Goal: Task Accomplishment & Management: Manage account settings

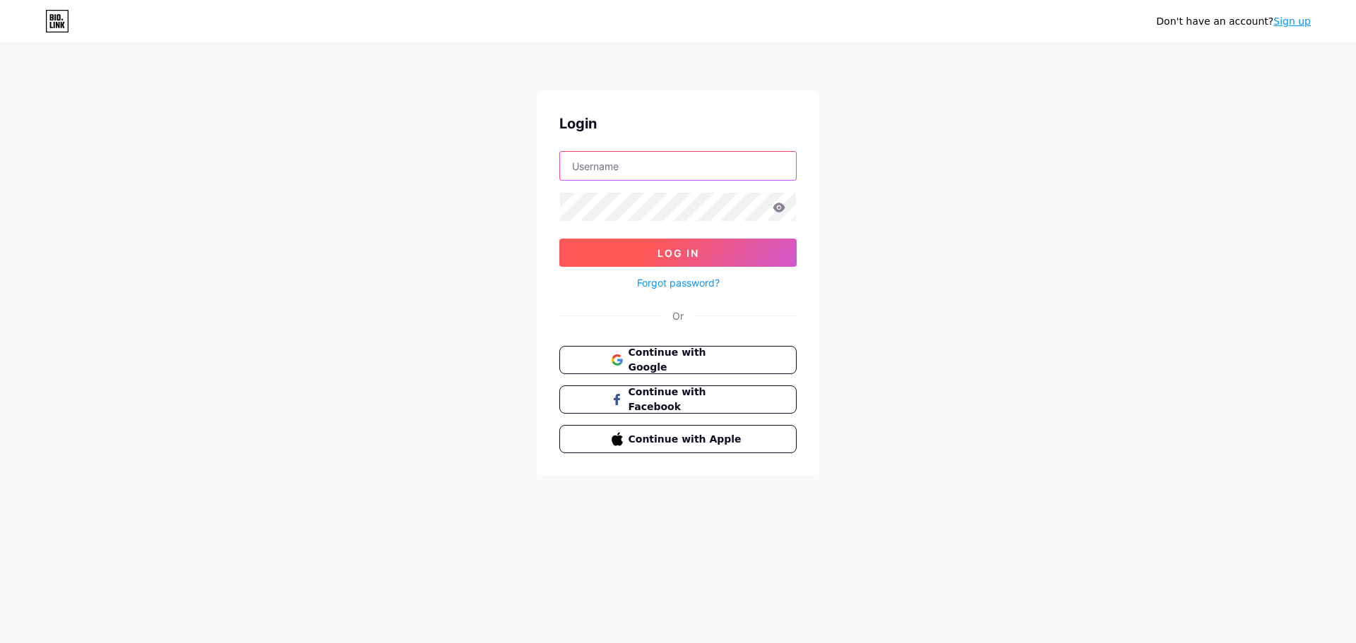
type input "[EMAIL_ADDRESS][DOMAIN_NAME]"
click at [732, 256] on button "Log In" at bounding box center [677, 253] width 237 height 28
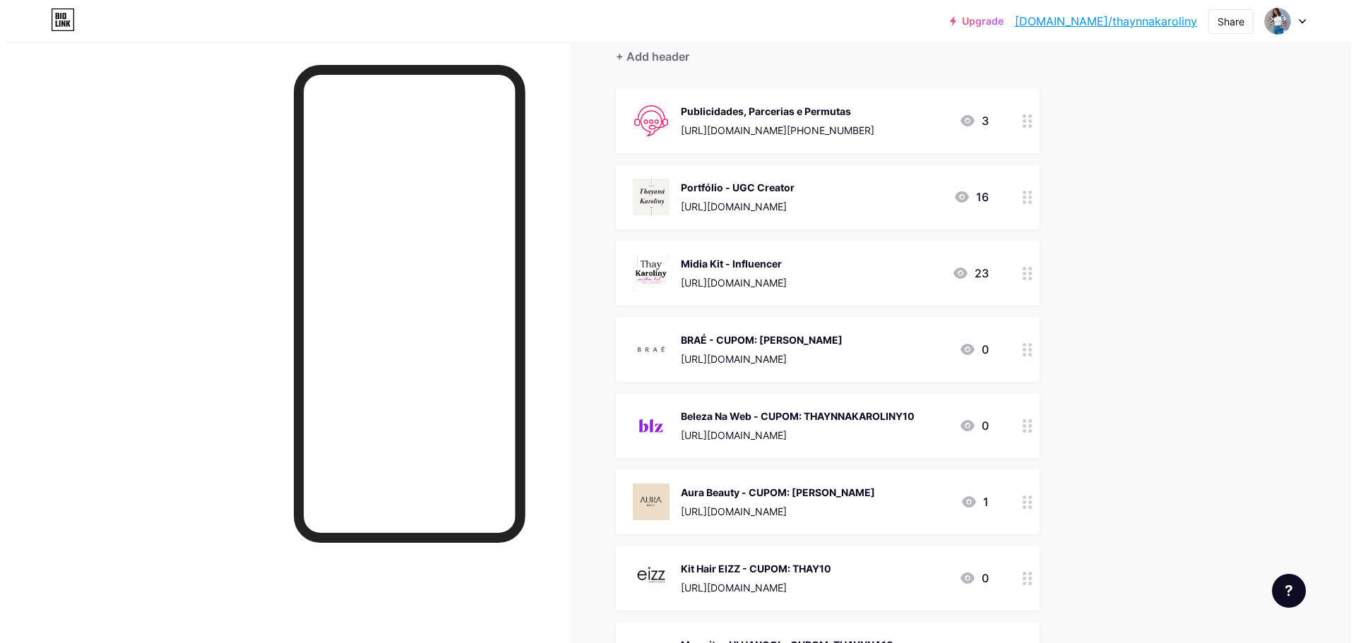
scroll to position [71, 0]
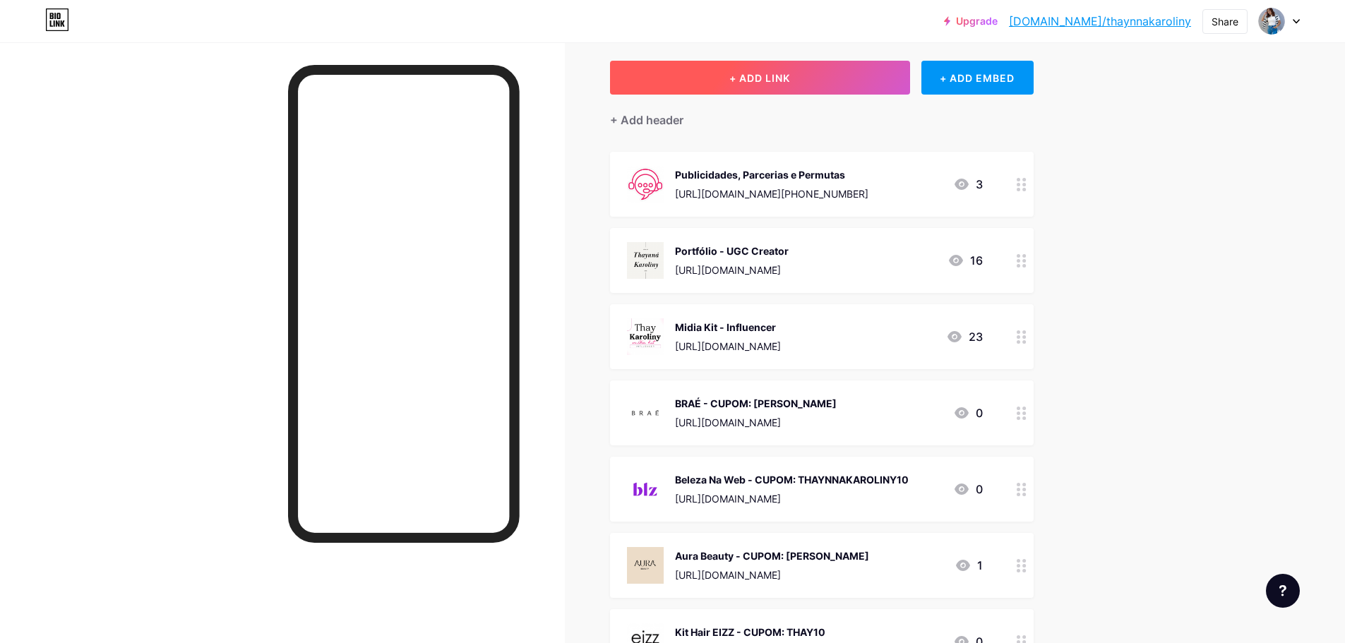
click at [787, 87] on button "+ ADD LINK" at bounding box center [760, 78] width 300 height 34
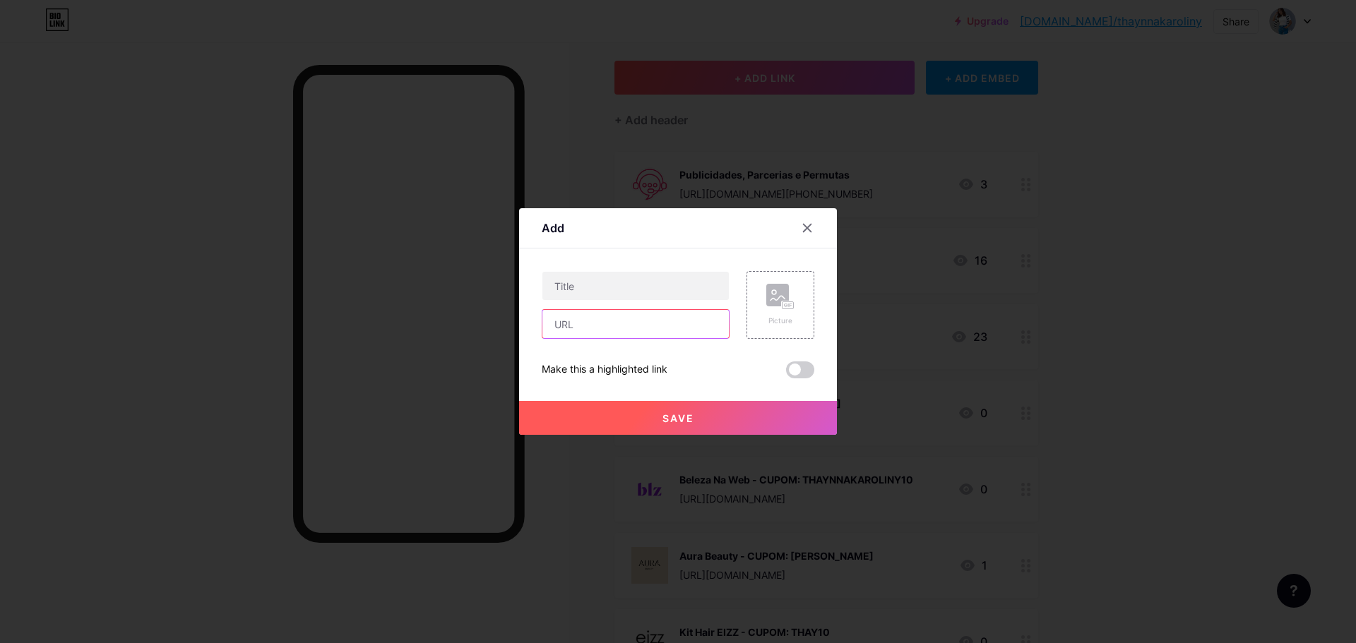
click at [574, 318] on input "text" at bounding box center [635, 324] width 186 height 28
paste input "Roh não vai"
type input "Roh não vai"
paste input "[URL][DOMAIN_NAME]"
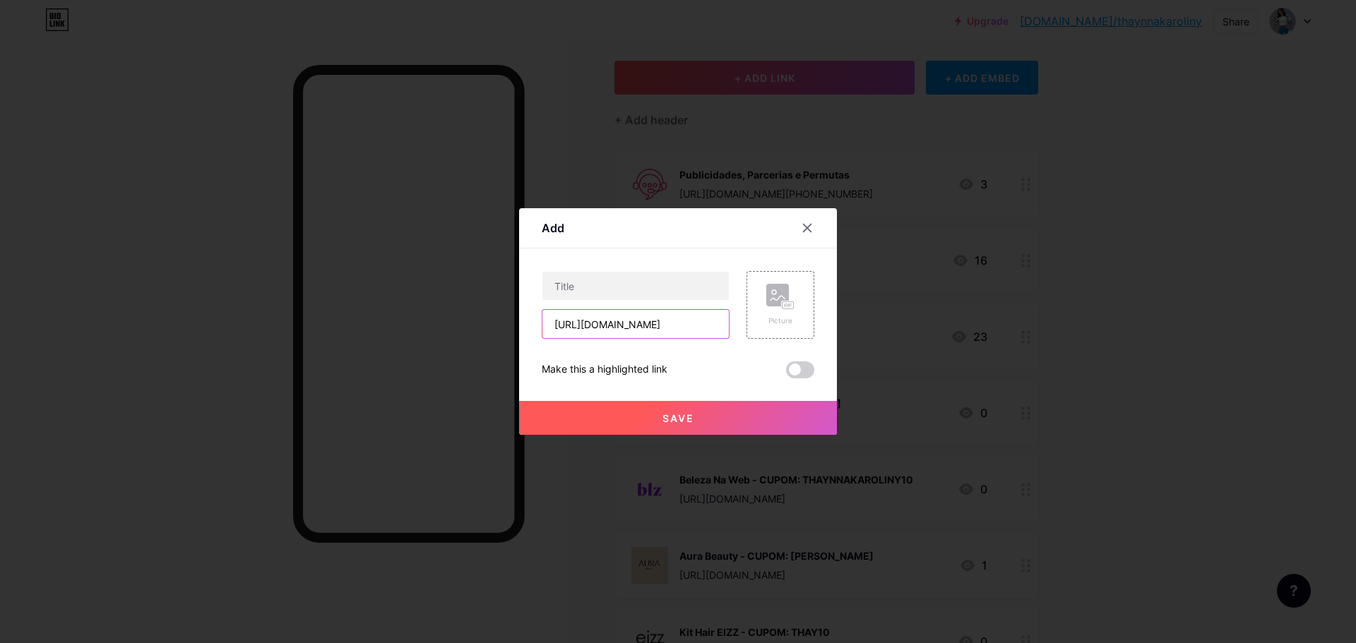
type input "[URL][DOMAIN_NAME]"
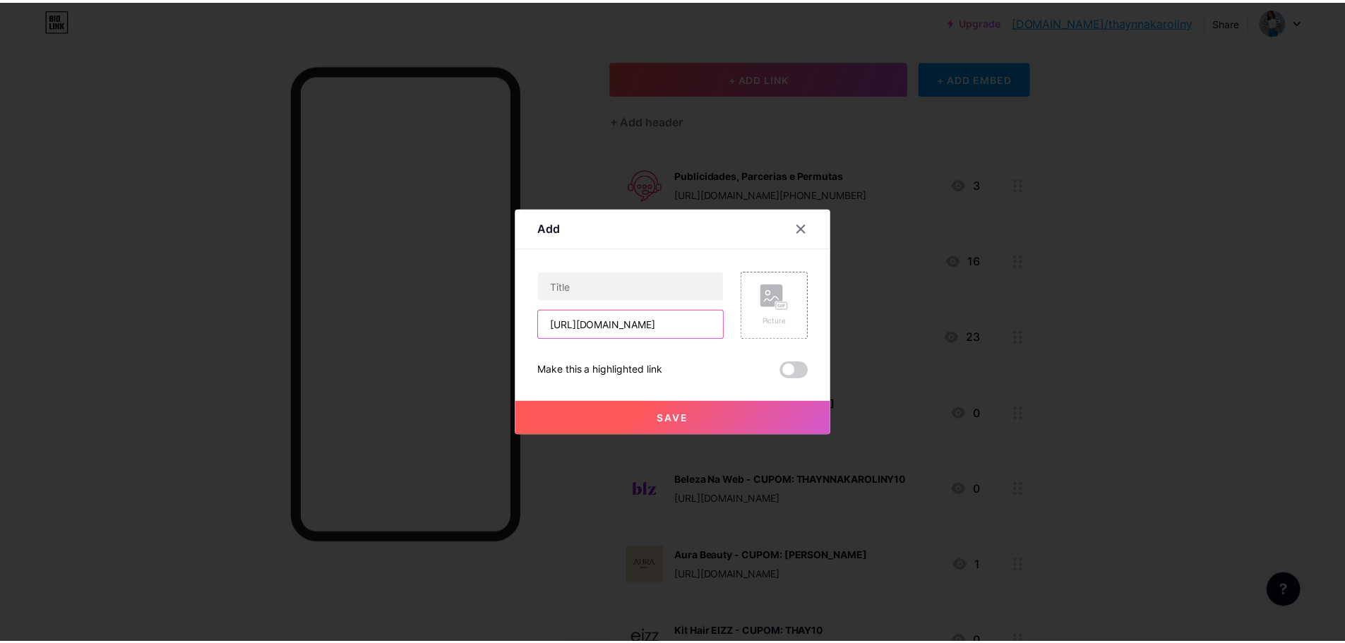
scroll to position [0, 0]
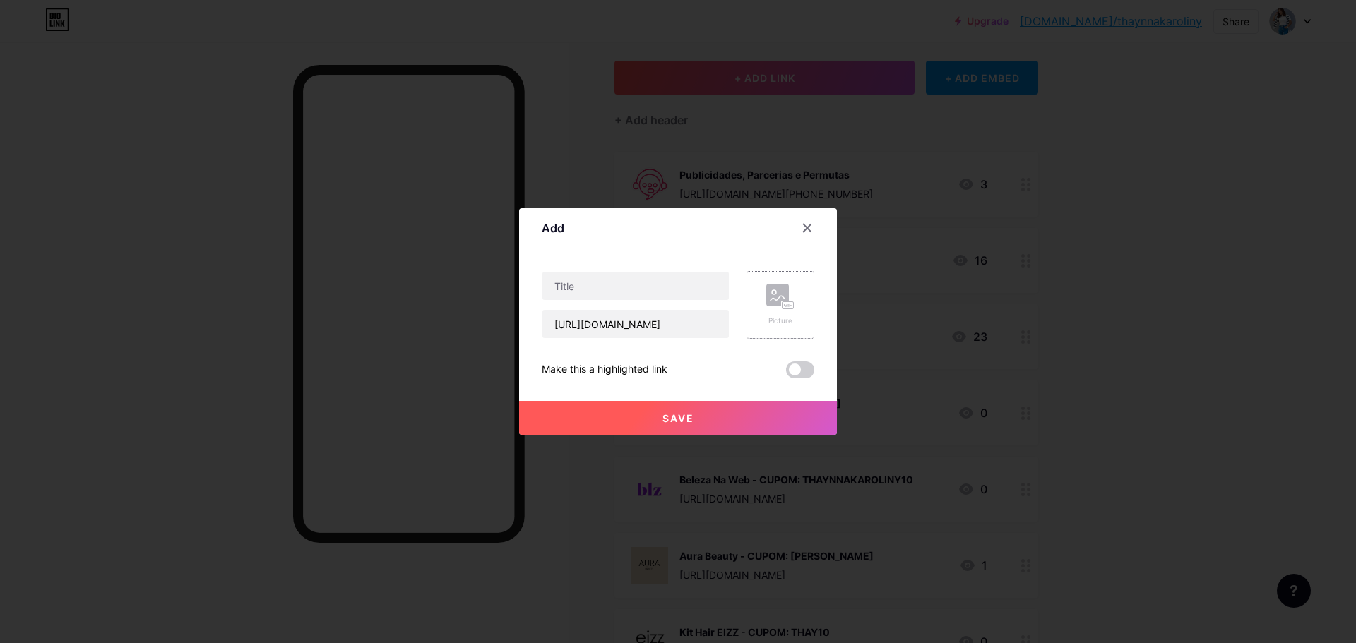
click at [766, 291] on rect at bounding box center [777, 295] width 23 height 23
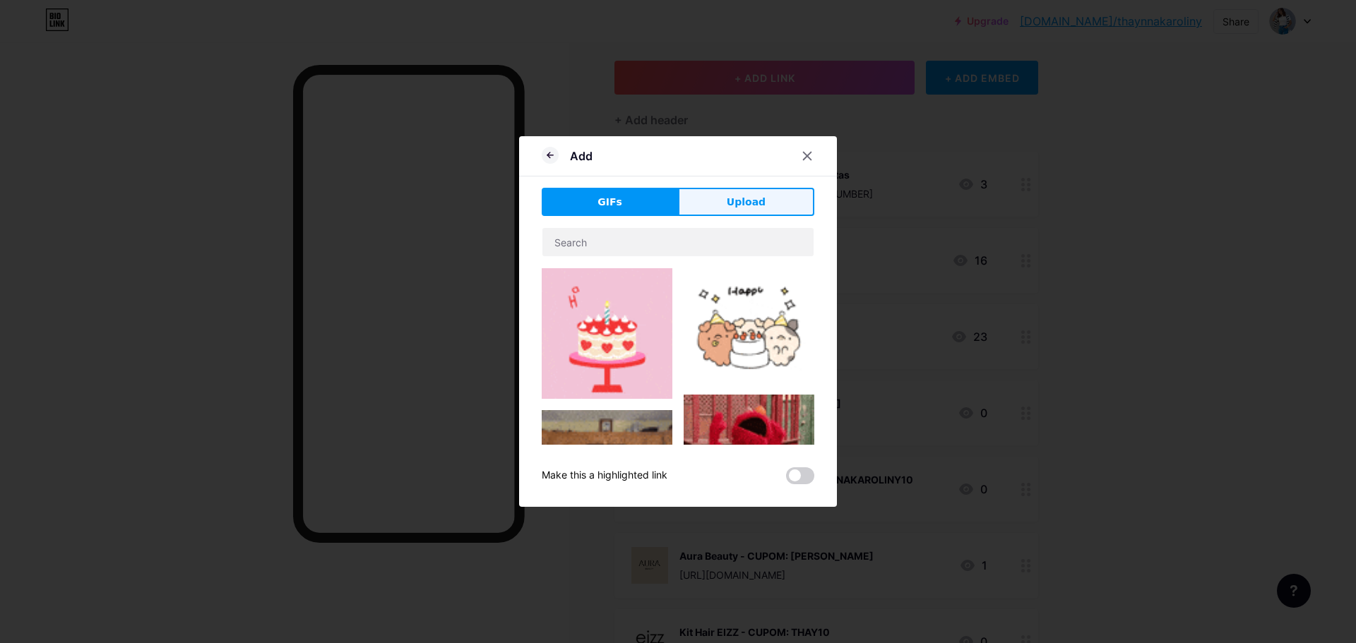
click at [768, 201] on button "Upload" at bounding box center [746, 202] width 136 height 28
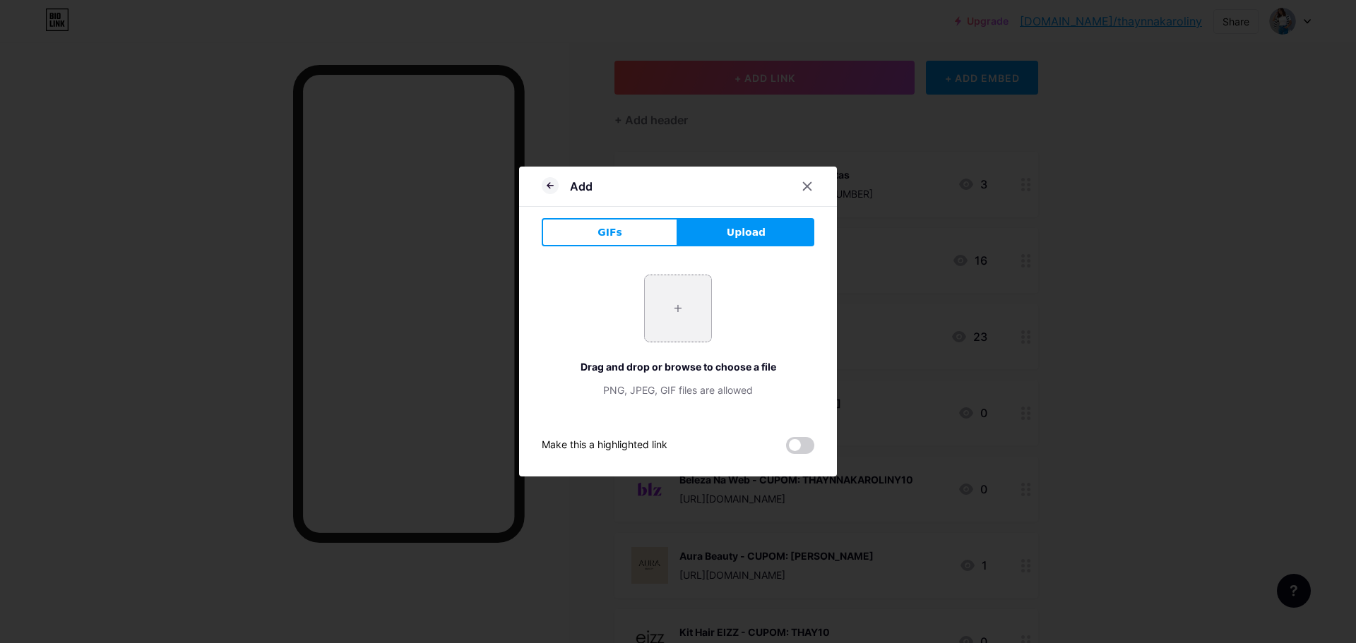
click at [678, 310] on input "file" at bounding box center [678, 308] width 66 height 66
type input "C:\fakepath\images.png"
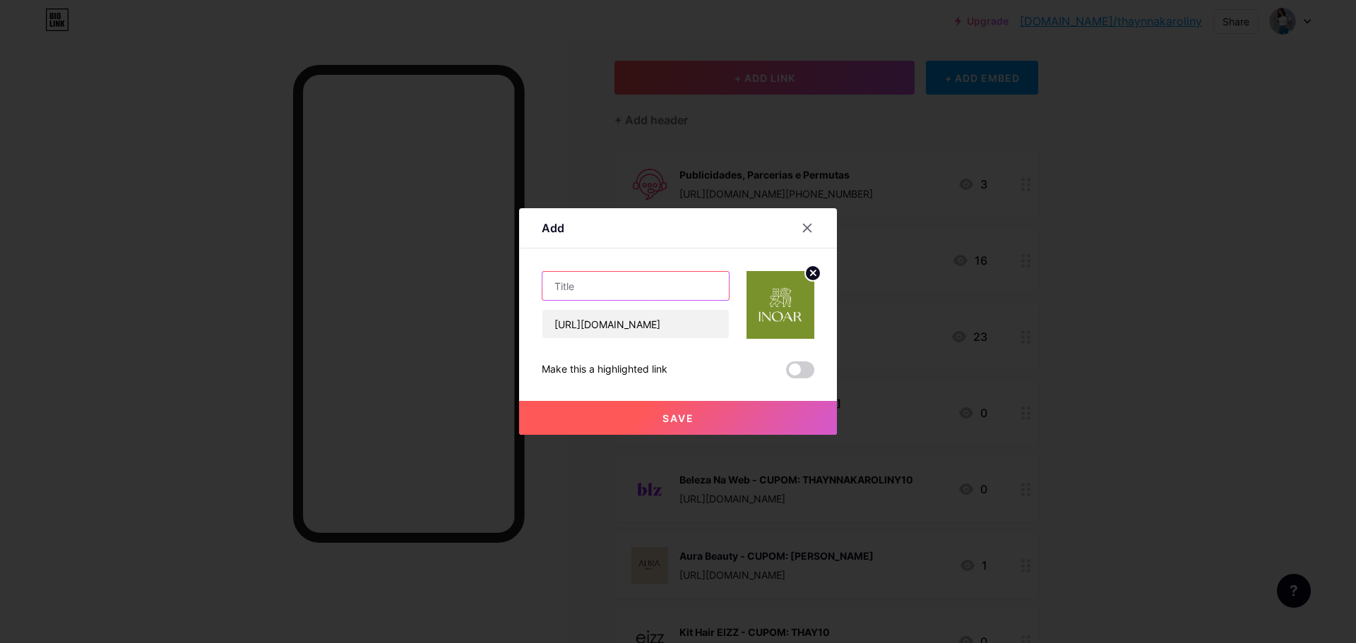
click at [593, 286] on input "text" at bounding box center [635, 286] width 186 height 28
paste input "THAYNNAB10"
type input "Inoar - CUPOM: THAYNNAB10"
click at [690, 422] on button "Save" at bounding box center [678, 418] width 318 height 34
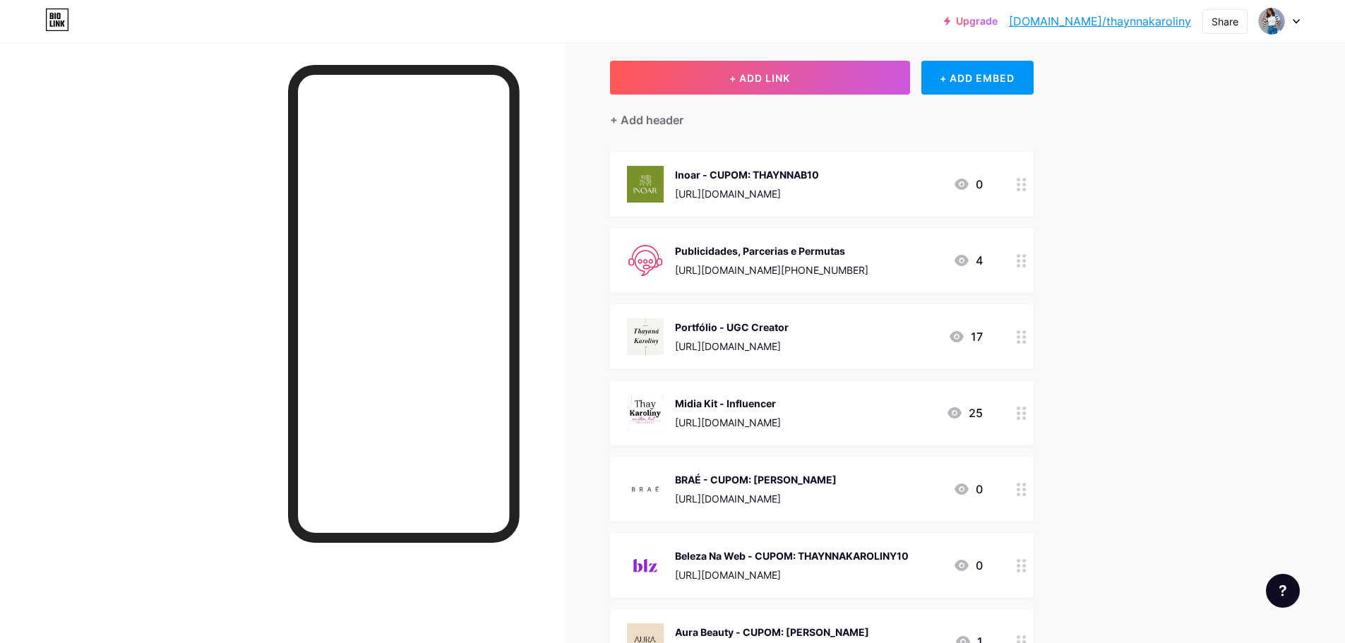
drag, startPoint x: 775, startPoint y: 174, endPoint x: 771, endPoint y: 368, distance: 194.3
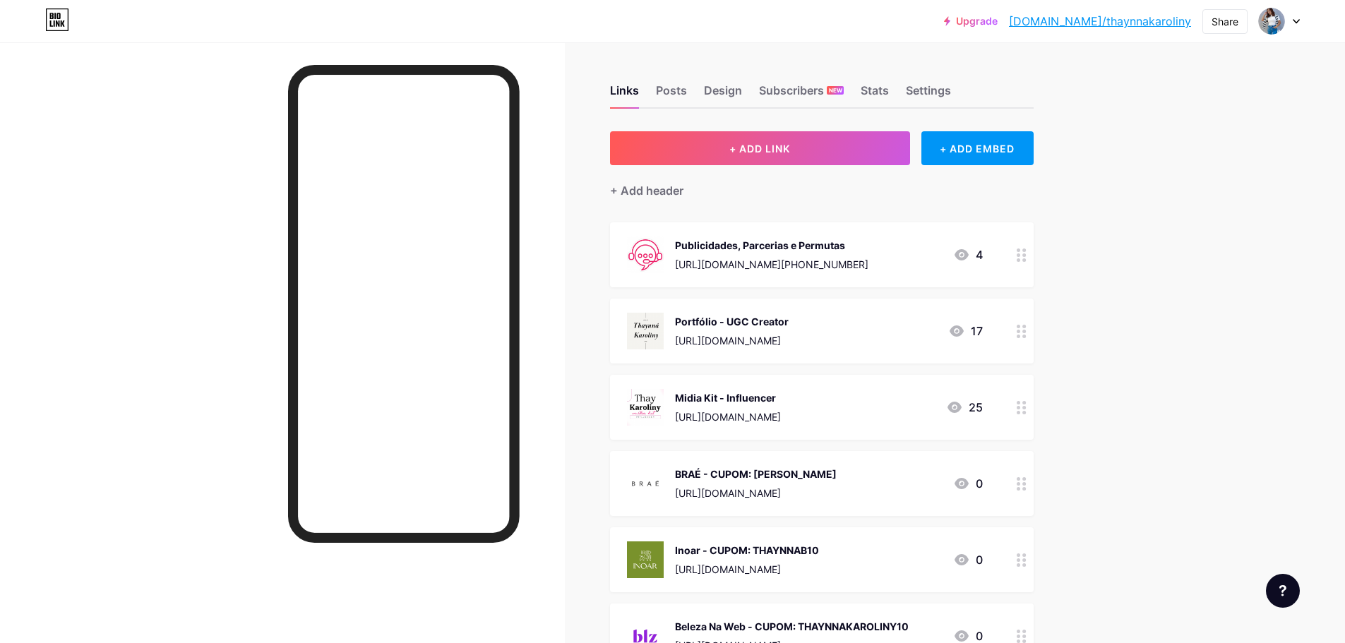
click at [1259, 20] on div at bounding box center [1271, 20] width 25 height 25
click at [672, 78] on div "Links Posts Design Subscribers NEW Stats Settings" at bounding box center [822, 83] width 424 height 49
click at [687, 85] on div "Posts" at bounding box center [671, 94] width 31 height 25
click at [725, 88] on div "Design" at bounding box center [723, 94] width 38 height 25
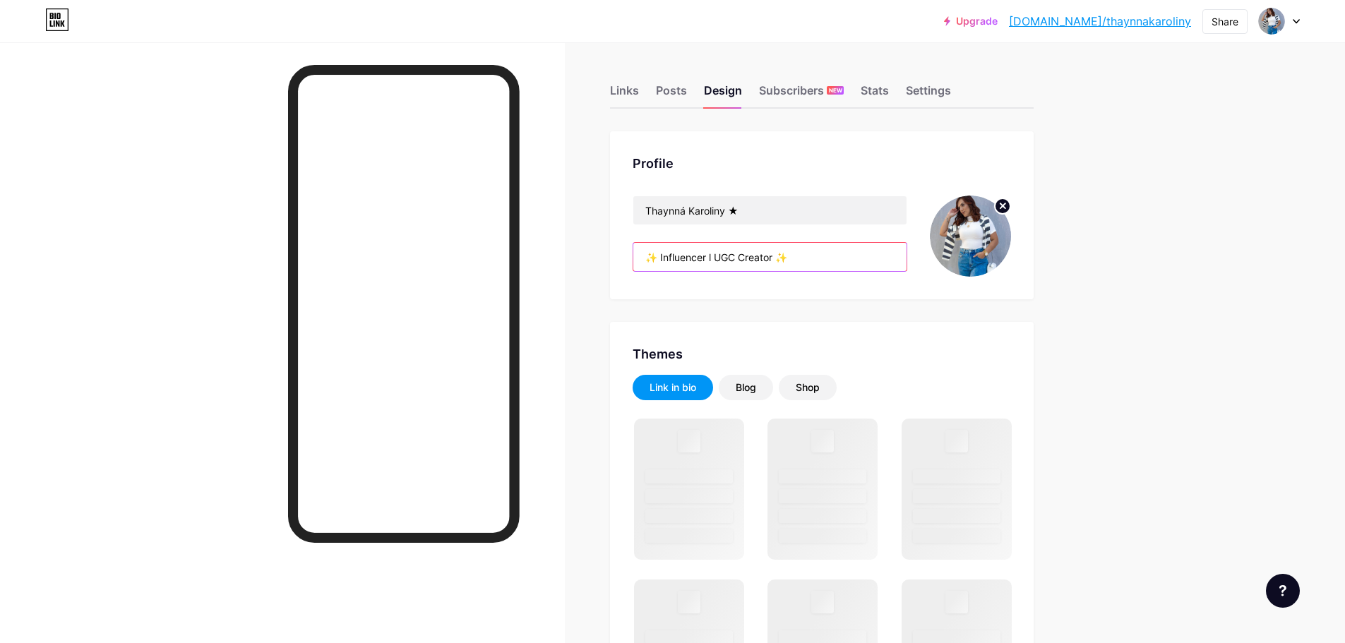
click at [826, 258] on input "✨ Influencer l UGC Creator ✨" at bounding box center [770, 257] width 273 height 28
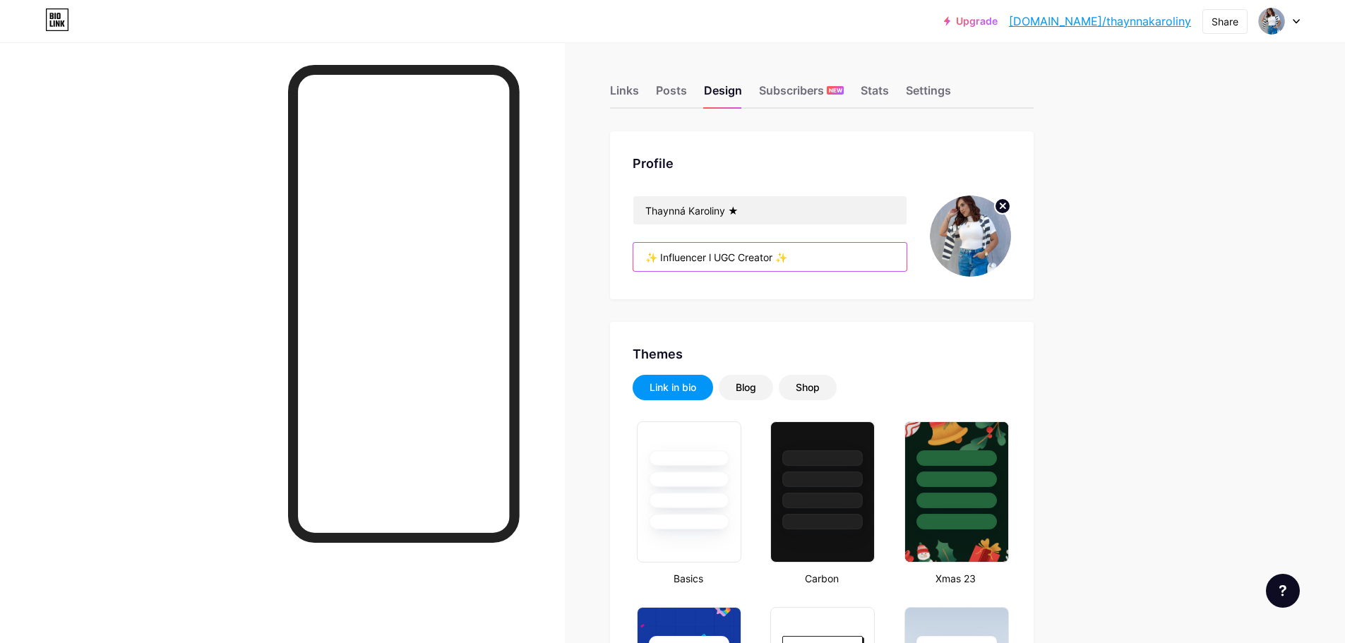
type input "#f5faf7"
type input "#1081ea"
type input "#000000"
click at [826, 258] on input "✨ Influencer l UGC Creator ✨" at bounding box center [770, 257] width 273 height 28
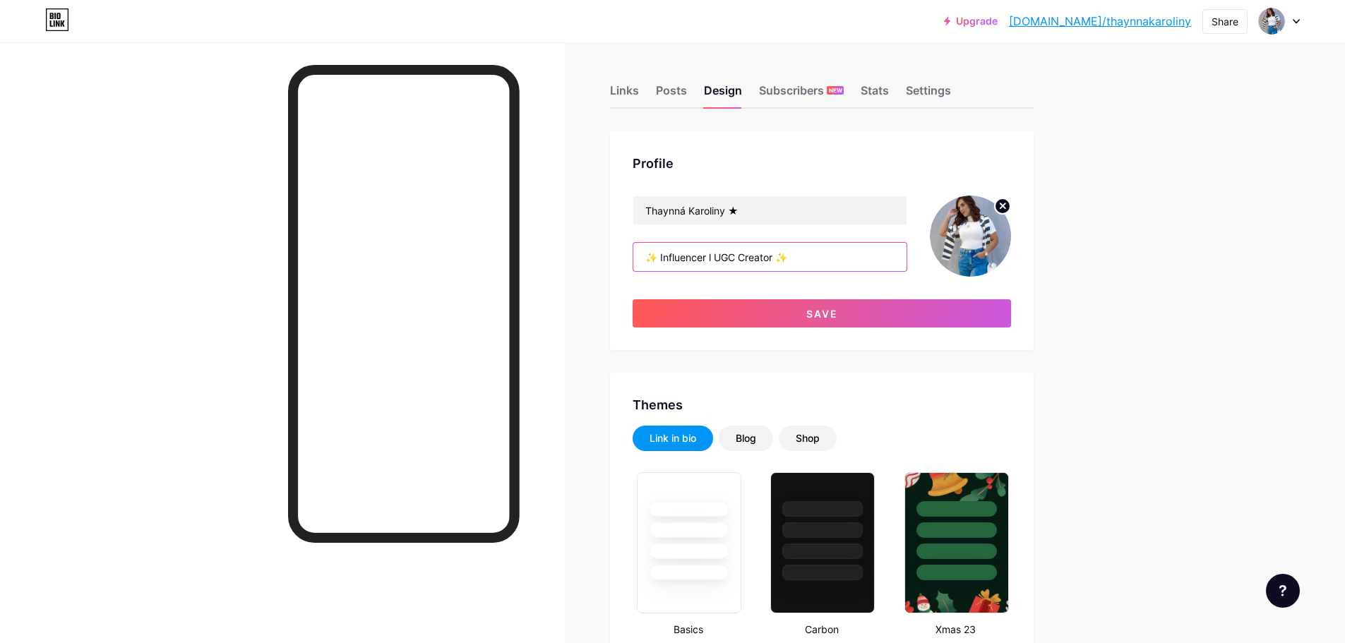
paste input "💖 Reuni todos os meus cupons de desconto para você aproveitar."
drag, startPoint x: 785, startPoint y: 260, endPoint x: 615, endPoint y: 252, distance: 169.7
click at [615, 252] on div "Profile [PERSON_NAME] ★ ✨ Influencer l UGC Creator ✨ 💖 Reuni todos os meus cupo…" at bounding box center [822, 240] width 424 height 219
click at [811, 254] on input "✨ Influencer l UGC Creator ✨ 💖 Reuni todos os meus cupons de desconto para você…" at bounding box center [770, 257] width 273 height 28
drag, startPoint x: 816, startPoint y: 254, endPoint x: 802, endPoint y: 255, distance: 13.5
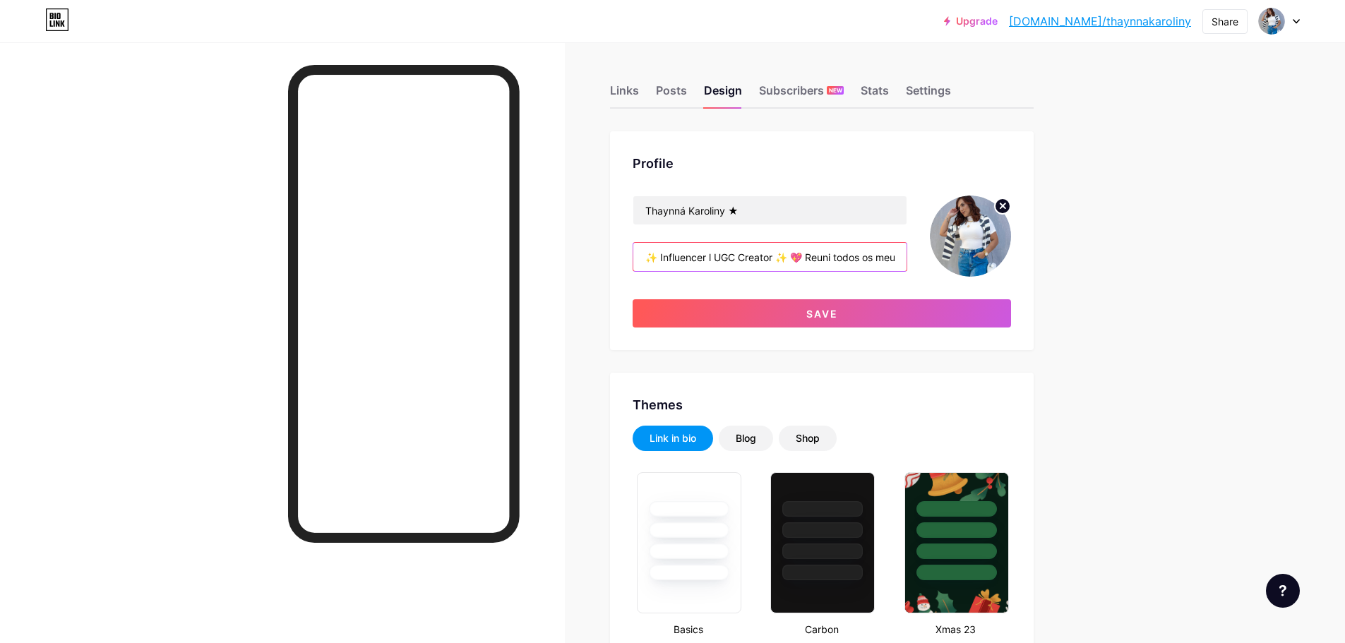
click at [802, 255] on input "✨ Influencer l UGC Creator ✨ 💖 Reuni todos os meus cupons de desconto para você…" at bounding box center [770, 257] width 273 height 28
paste input "💖"
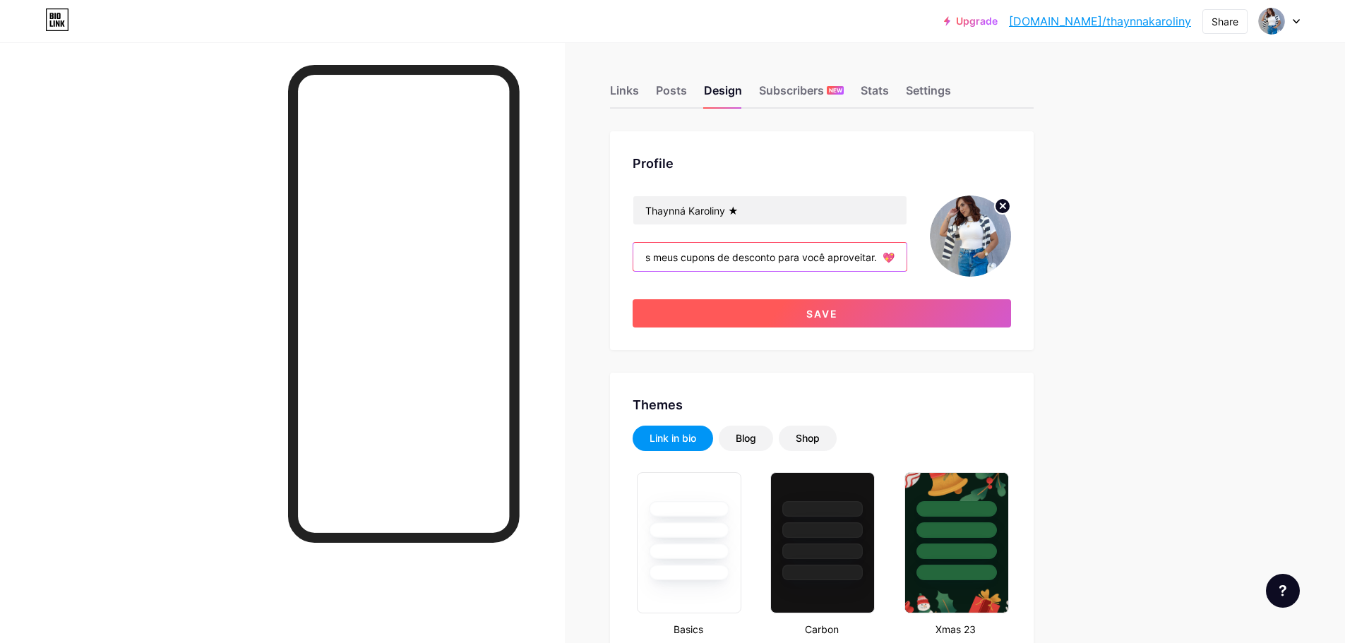
type input "✨ Influencer l UGC Creator ✨ Reuni todos os meus cupons de desconto para você a…"
click at [896, 308] on button "Save" at bounding box center [822, 313] width 379 height 28
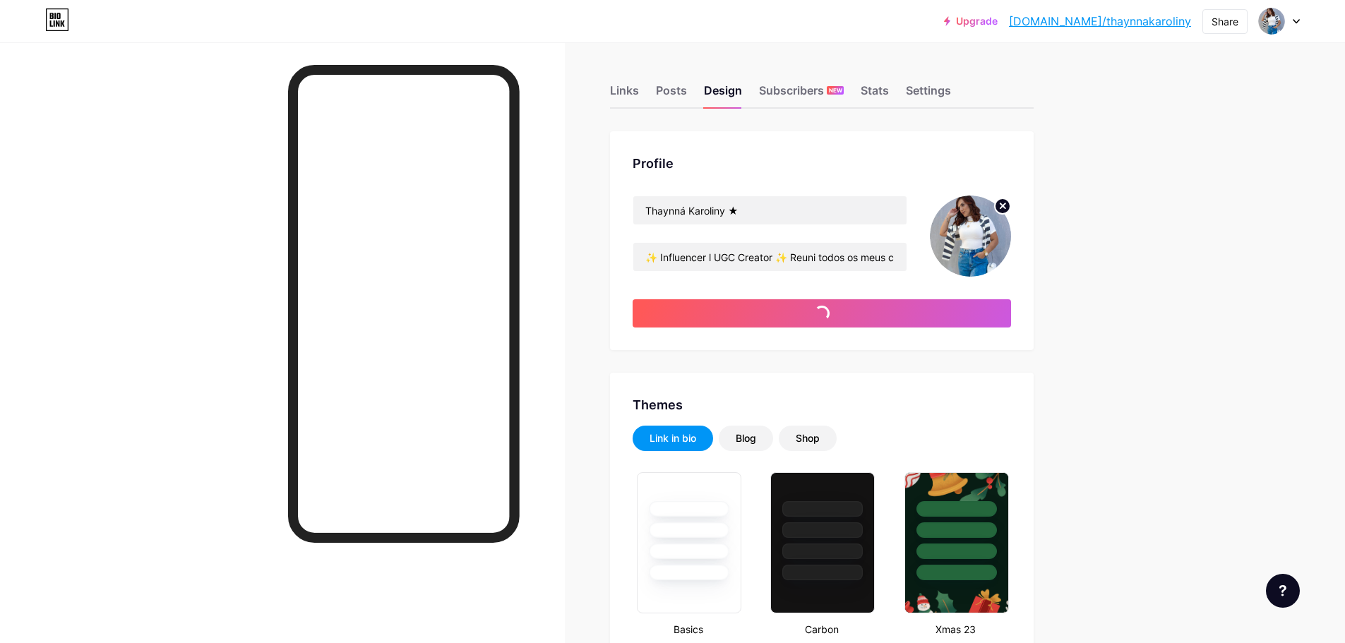
type input "#f5faf7"
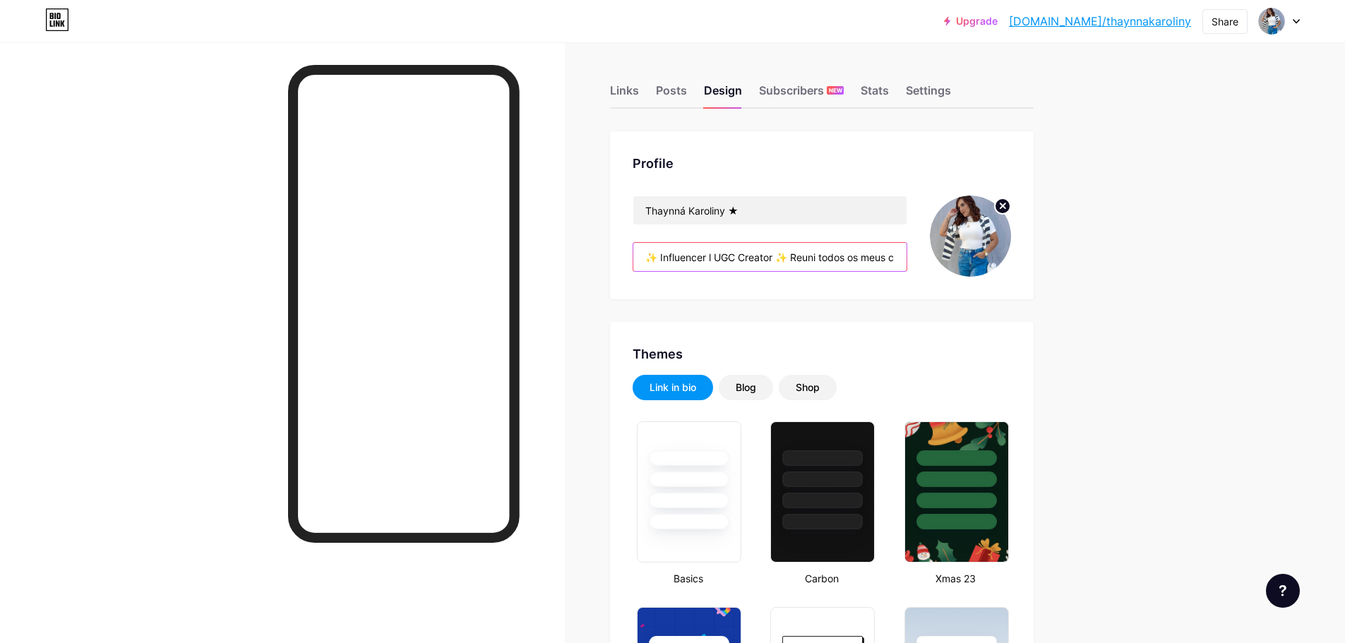
click at [802, 253] on input "✨ Influencer l UGC Creator ✨ Reuni todos os meus cupons de desconto para você a…" at bounding box center [770, 257] width 273 height 28
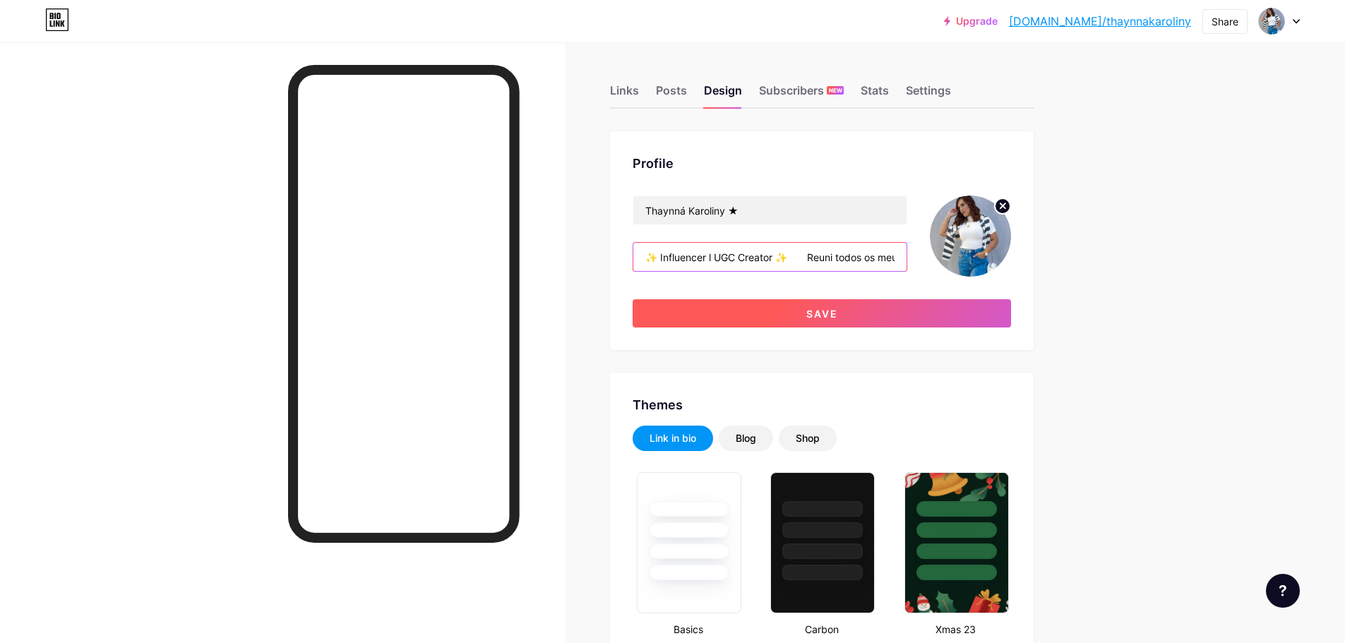
type input "✨ Influencer l UGC Creator ✨ Reuni todos os meus cupons de desconto para você a…"
click at [838, 312] on span "Save" at bounding box center [823, 314] width 32 height 12
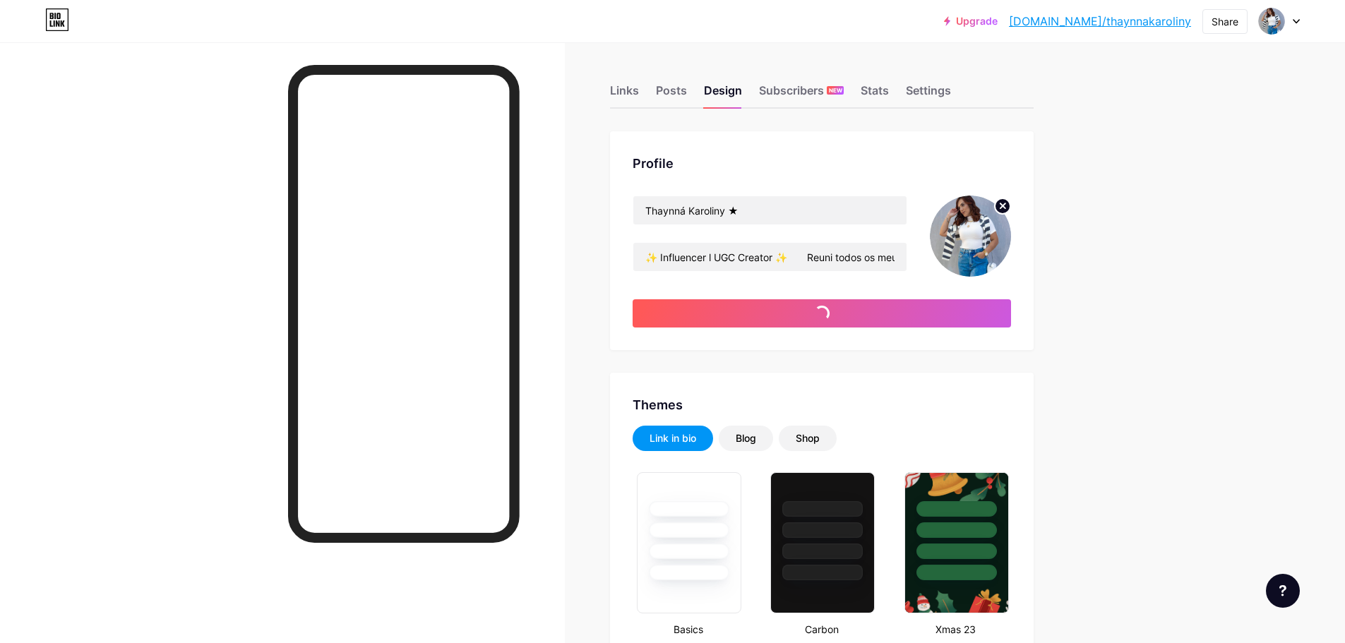
type input "#f5faf7"
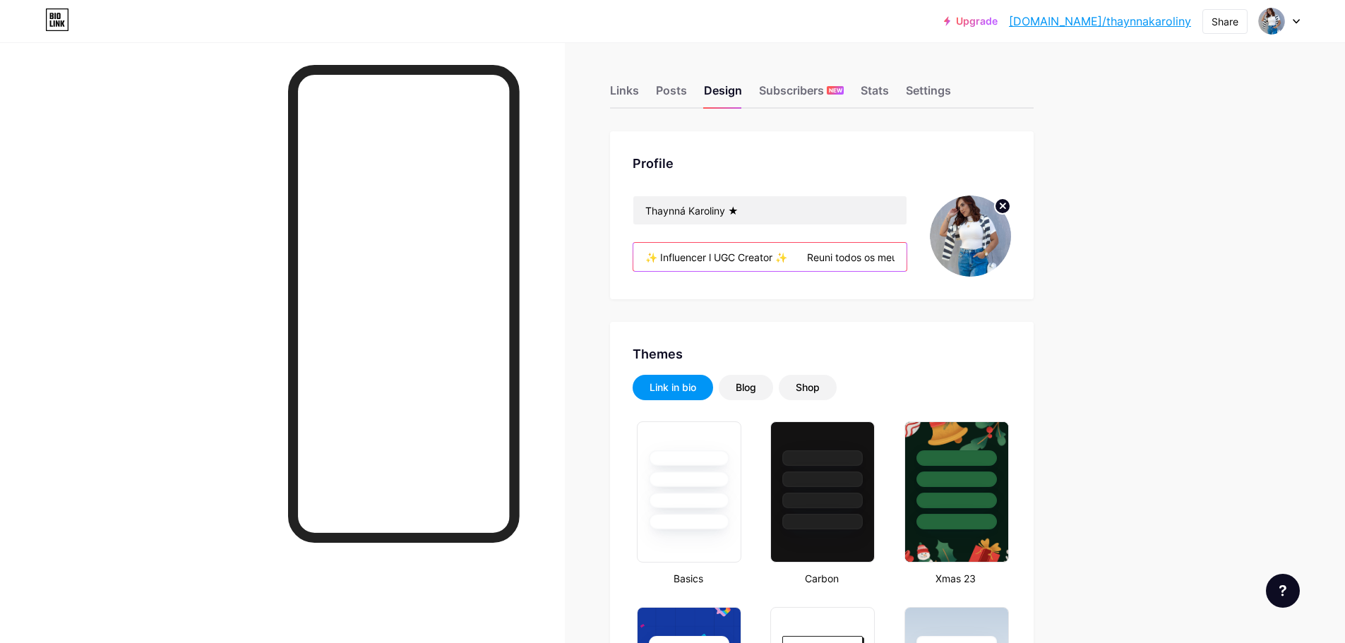
drag, startPoint x: 816, startPoint y: 254, endPoint x: 667, endPoint y: 257, distance: 149.0
click at [667, 257] on input "✨ Influencer l UGC Creator ✨ Reuni todos os meus cupons de desconto para você a…" at bounding box center [770, 257] width 273 height 28
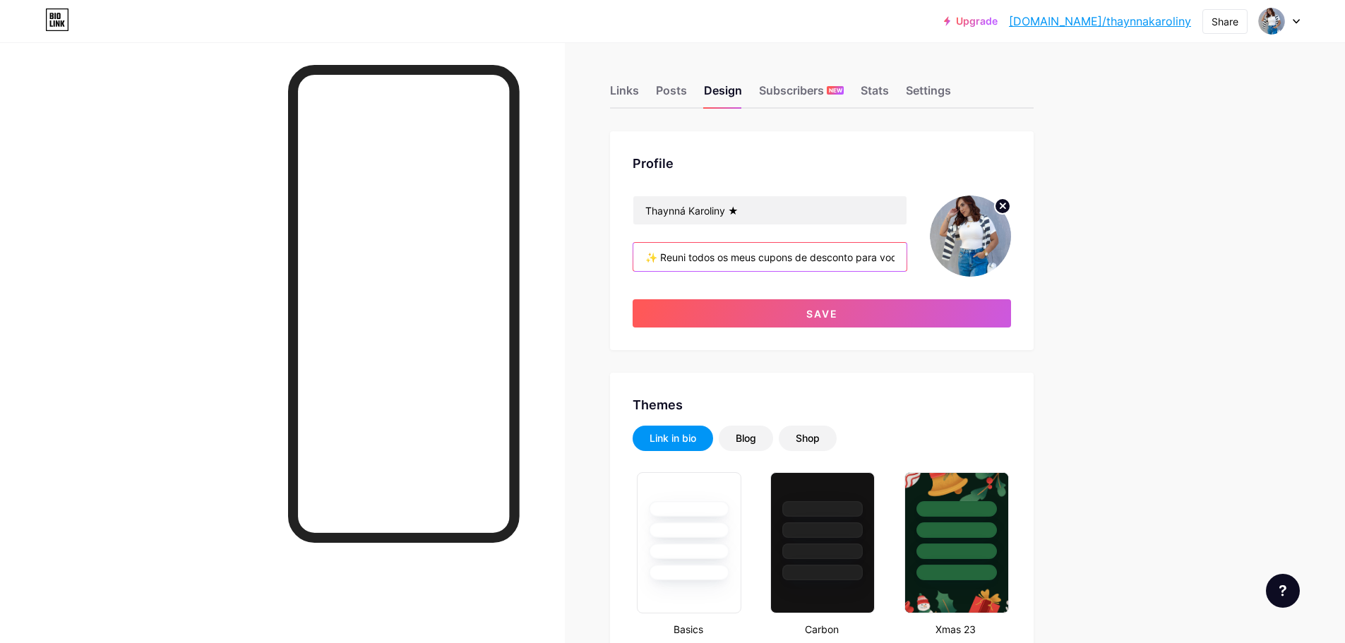
scroll to position [0, 85]
drag, startPoint x: 853, startPoint y: 261, endPoint x: 934, endPoint y: 260, distance: 81.2
click at [934, 260] on div "Thaynná [PERSON_NAME] ★ ✨ Reuni todos os meus cupons de desconto para você apro…" at bounding box center [822, 236] width 379 height 81
click at [893, 253] on input "✨ Reuni todos os meus cupons de desconto para você aproveitar. 💖" at bounding box center [770, 257] width 273 height 28
paste input "💖"
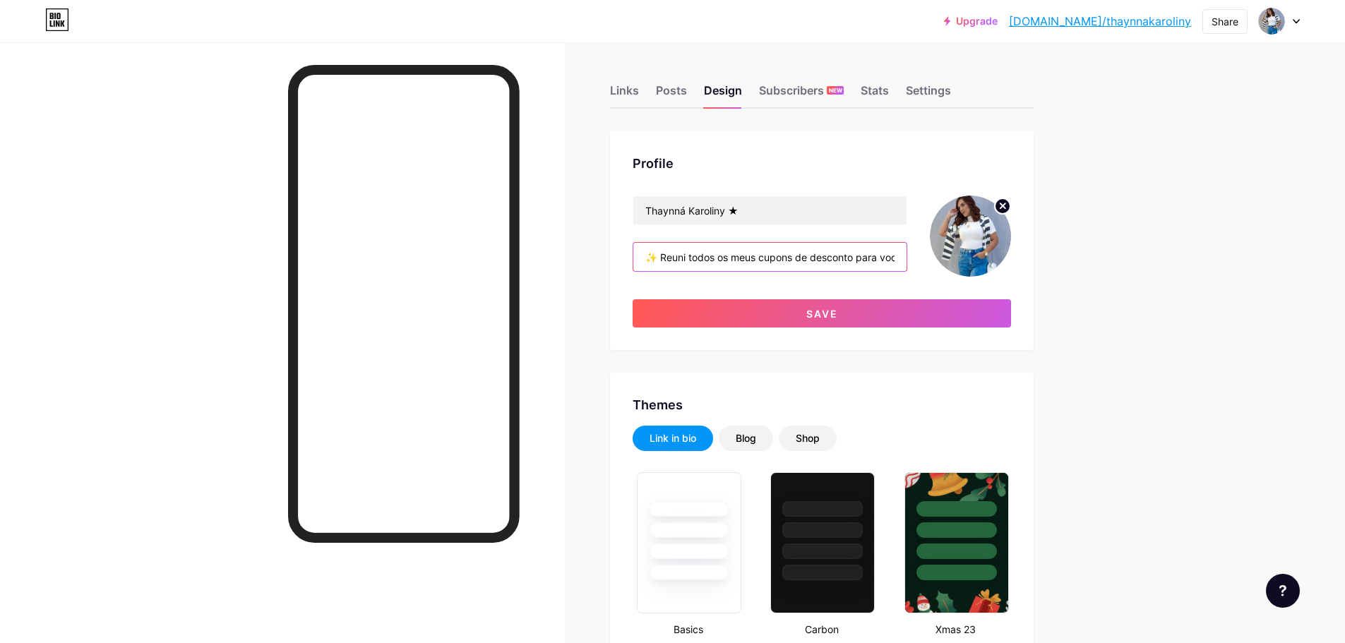
scroll to position [0, 71]
drag, startPoint x: 863, startPoint y: 258, endPoint x: 953, endPoint y: 257, distance: 89.7
click at [953, 257] on div "Thaynná [PERSON_NAME] ★ ✨ Reuni todos os meus cupons de desconto para você apro…" at bounding box center [822, 236] width 379 height 81
click at [899, 256] on input "✨ Reuni todos os meus cupons de desconto para você aproveitar." at bounding box center [770, 257] width 273 height 28
paste input "✨"
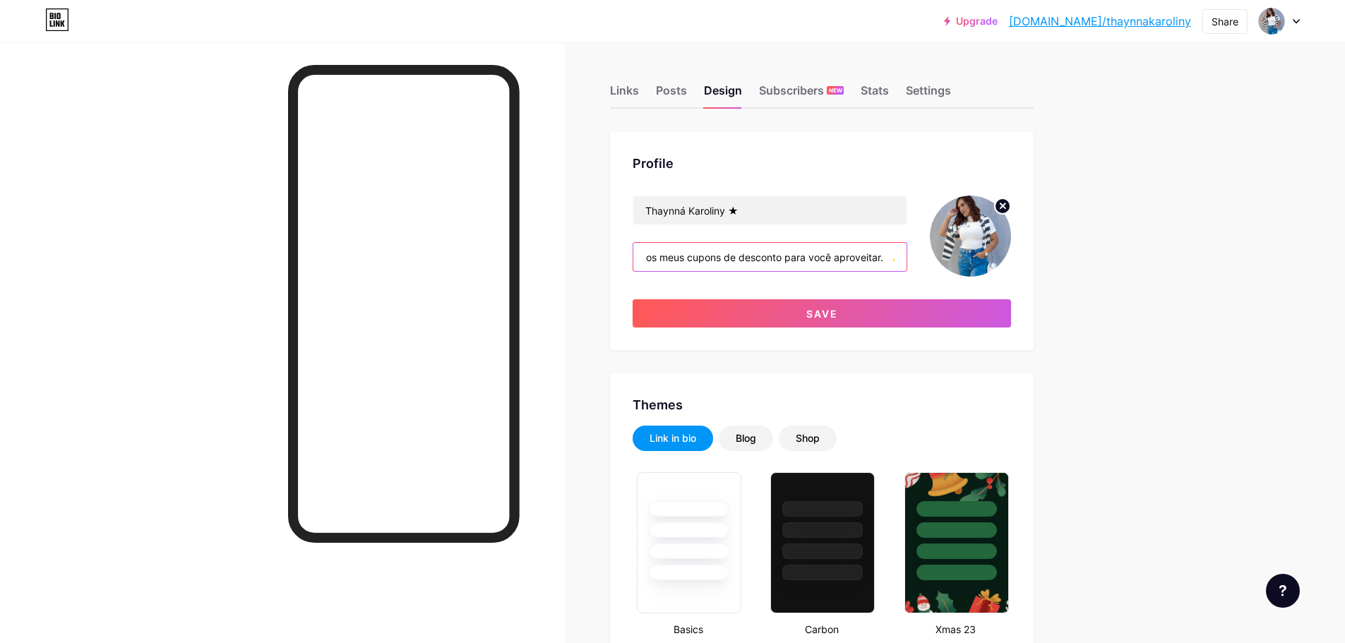
scroll to position [0, 85]
click at [886, 256] on input "✨ Reuni todos os meus cupons de desconto para você aproveitar. ✨" at bounding box center [770, 257] width 273 height 28
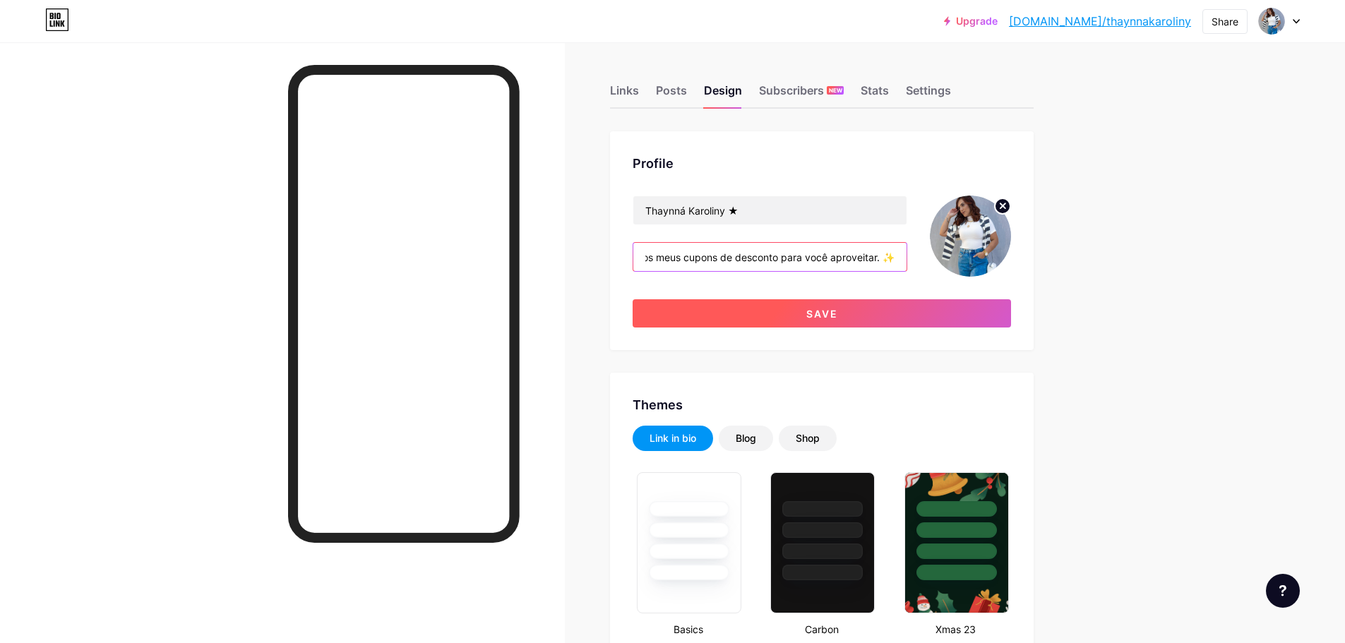
type input "✨ Reuni todos os meus cupons de desconto para você aproveitar. ✨"
click at [875, 310] on button "Save" at bounding box center [822, 313] width 379 height 28
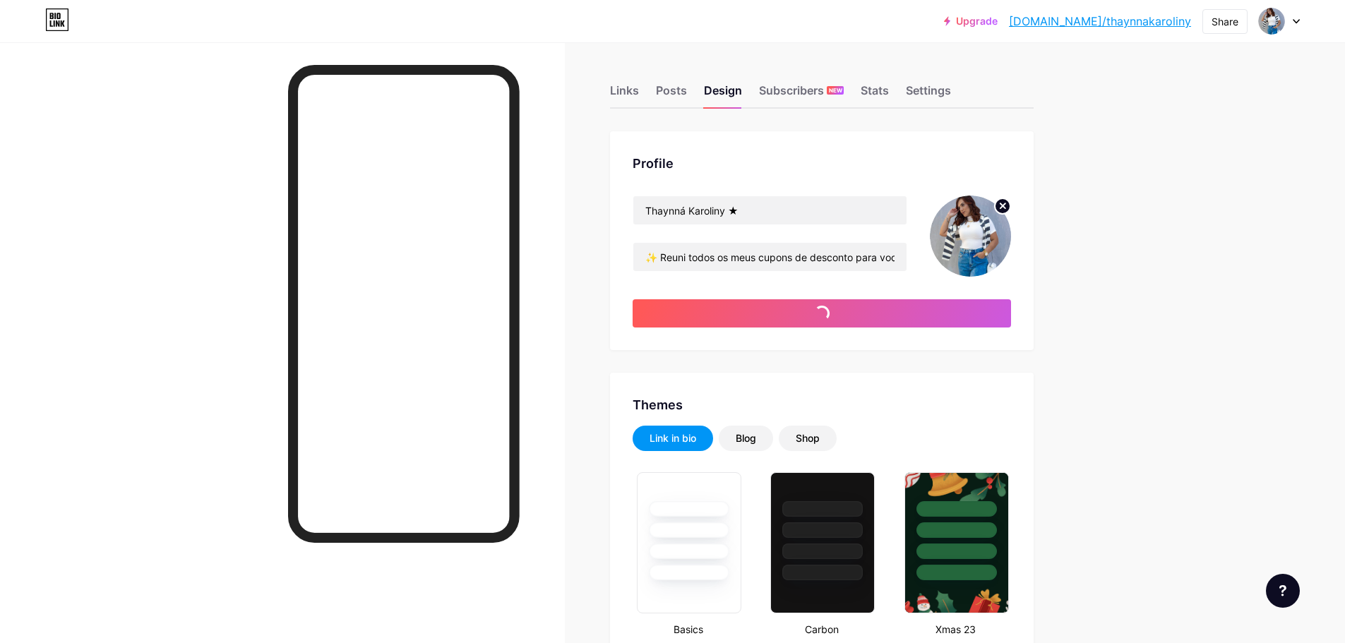
type input "#f5faf7"
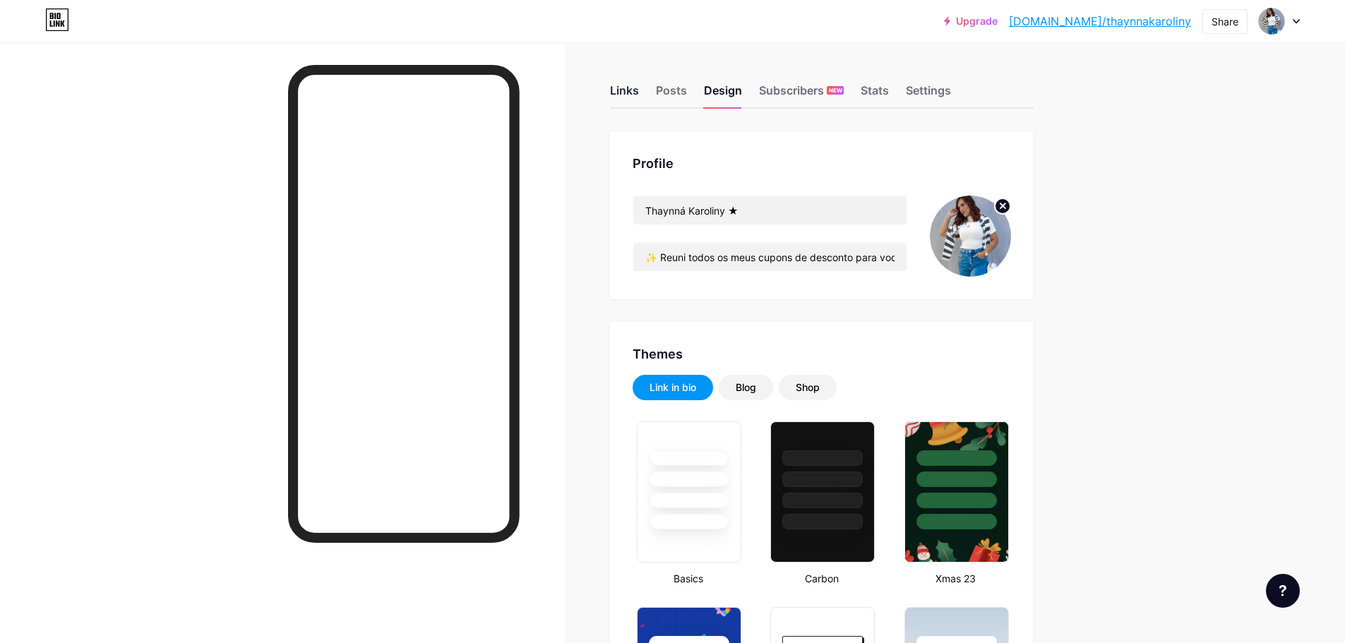
click at [629, 88] on div "Links" at bounding box center [624, 94] width 29 height 25
